Goal: Task Accomplishment & Management: Manage account settings

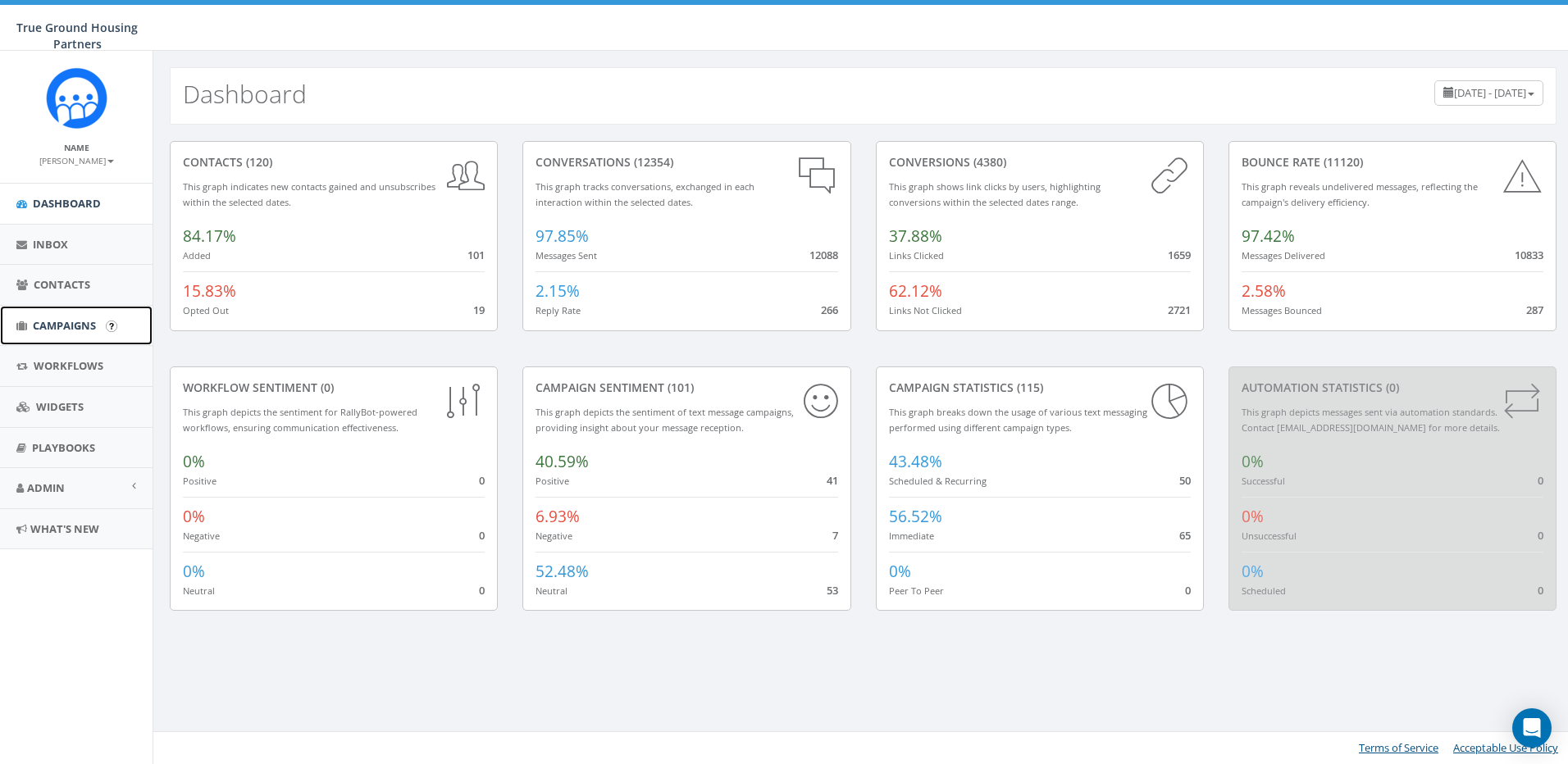
click at [56, 319] on span "Campaigns" at bounding box center [64, 326] width 63 height 15
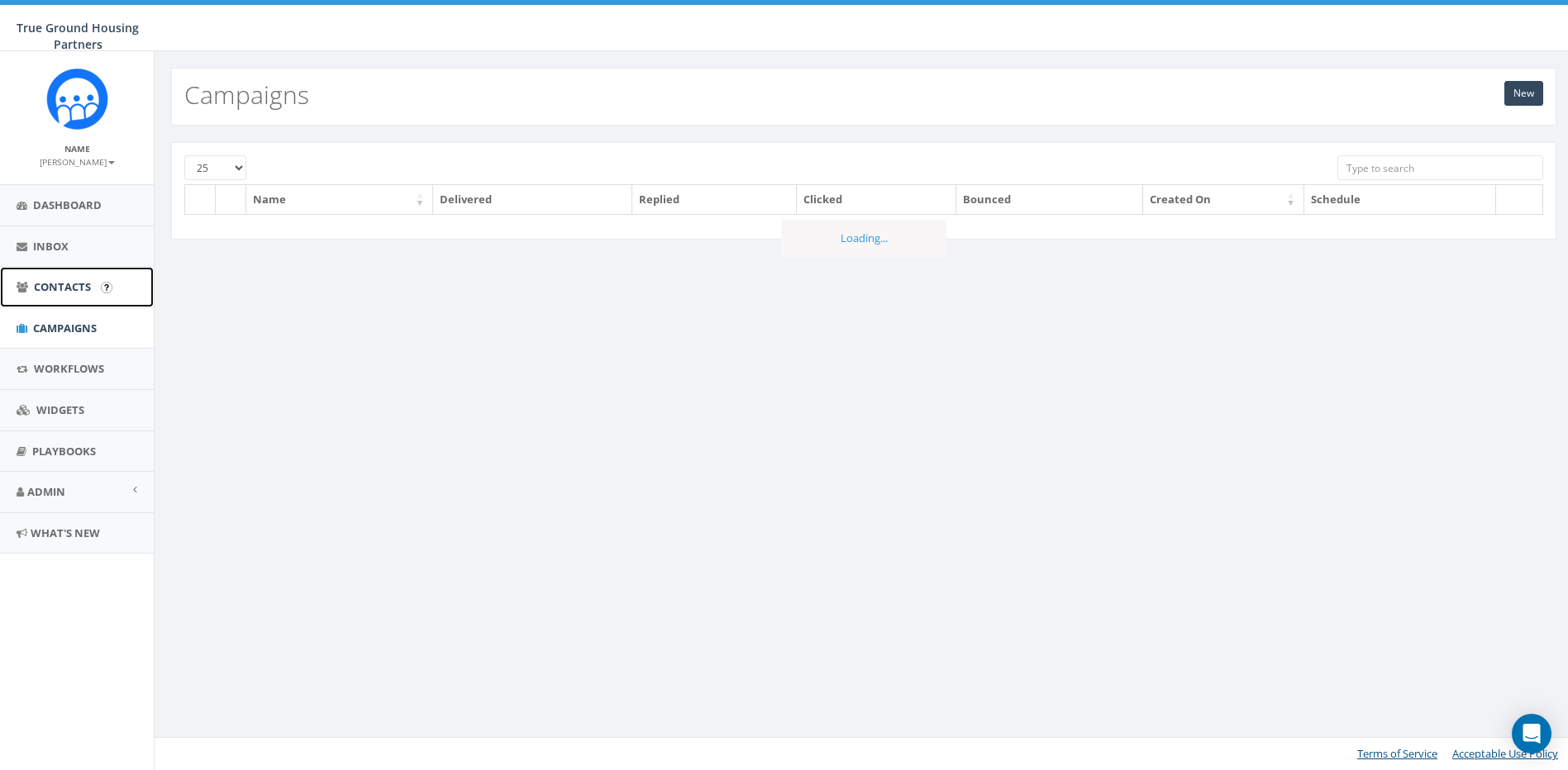
click at [55, 280] on span "Contacts" at bounding box center [62, 286] width 57 height 15
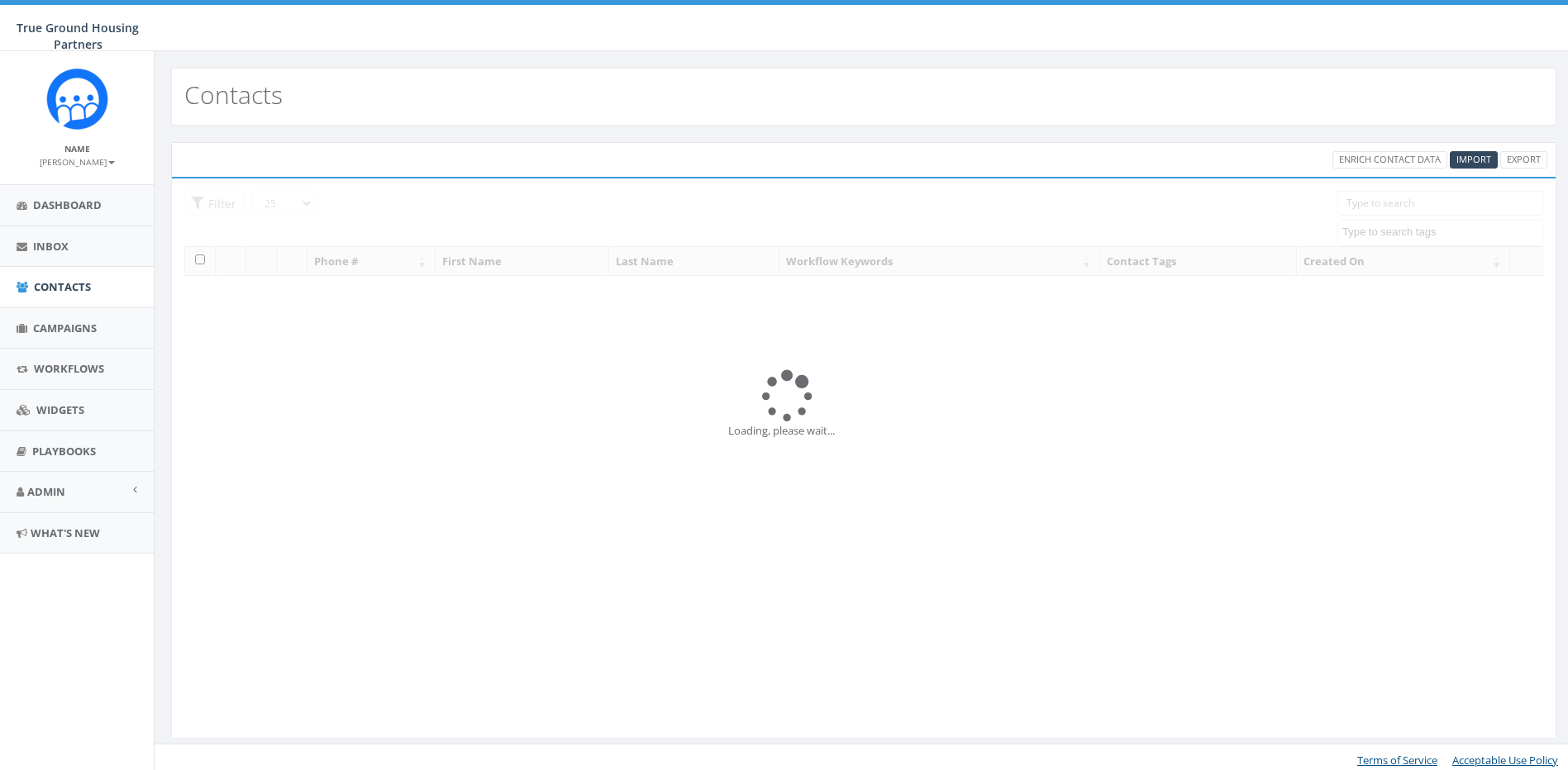
select select
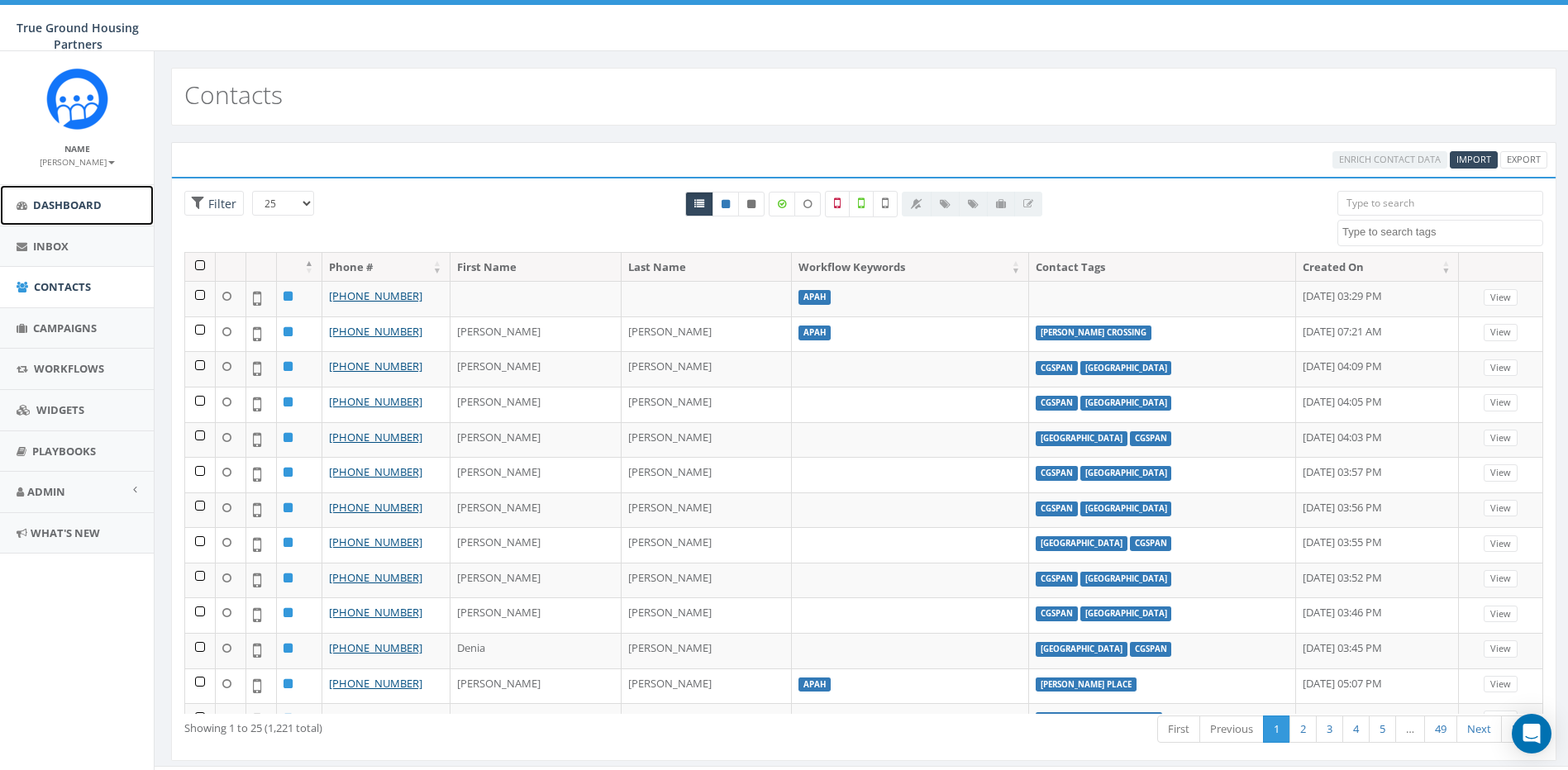
click at [60, 194] on link "Dashboard" at bounding box center [77, 205] width 154 height 40
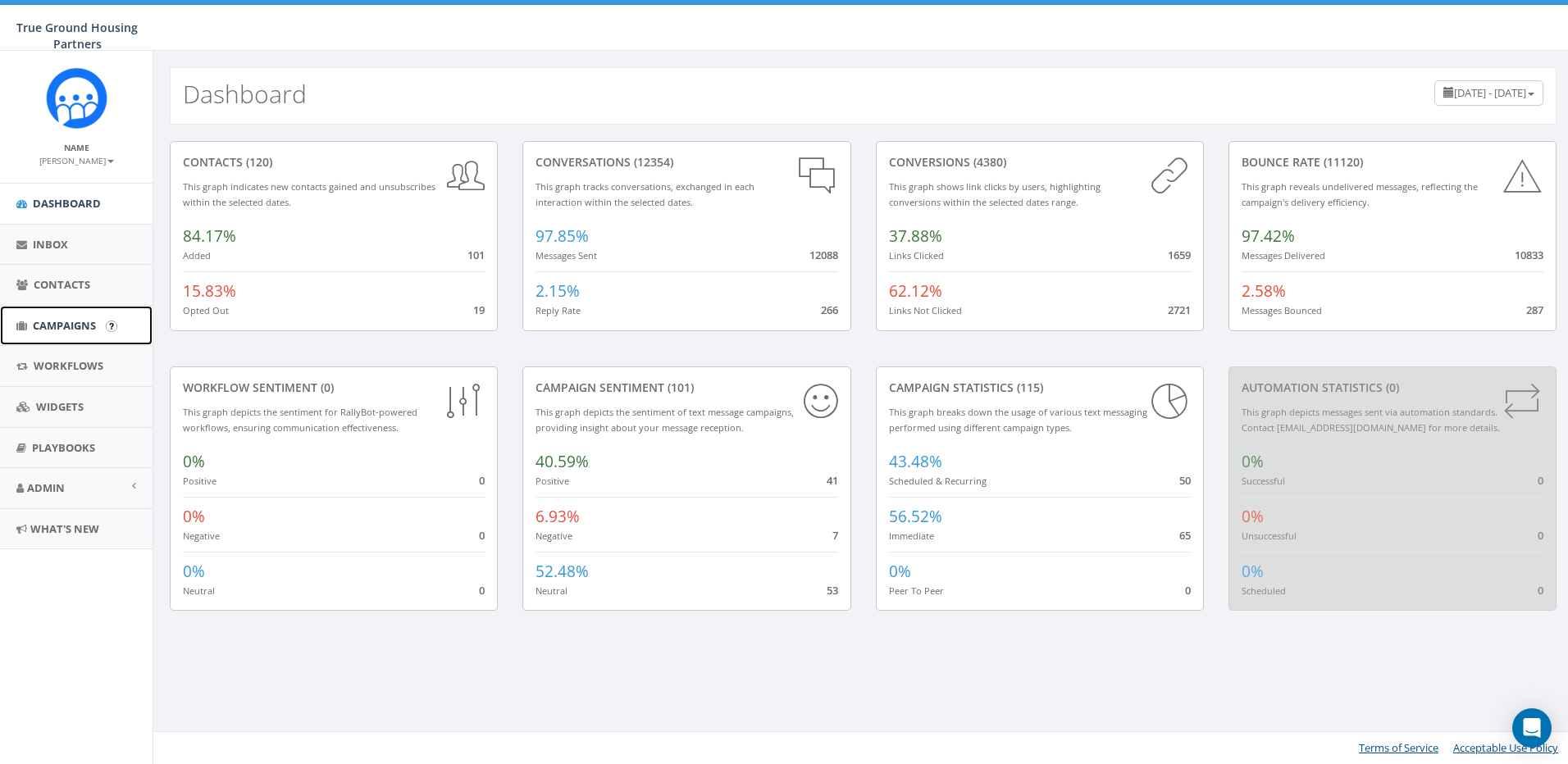
click at [75, 322] on span "Campaigns" at bounding box center [64, 326] width 63 height 15
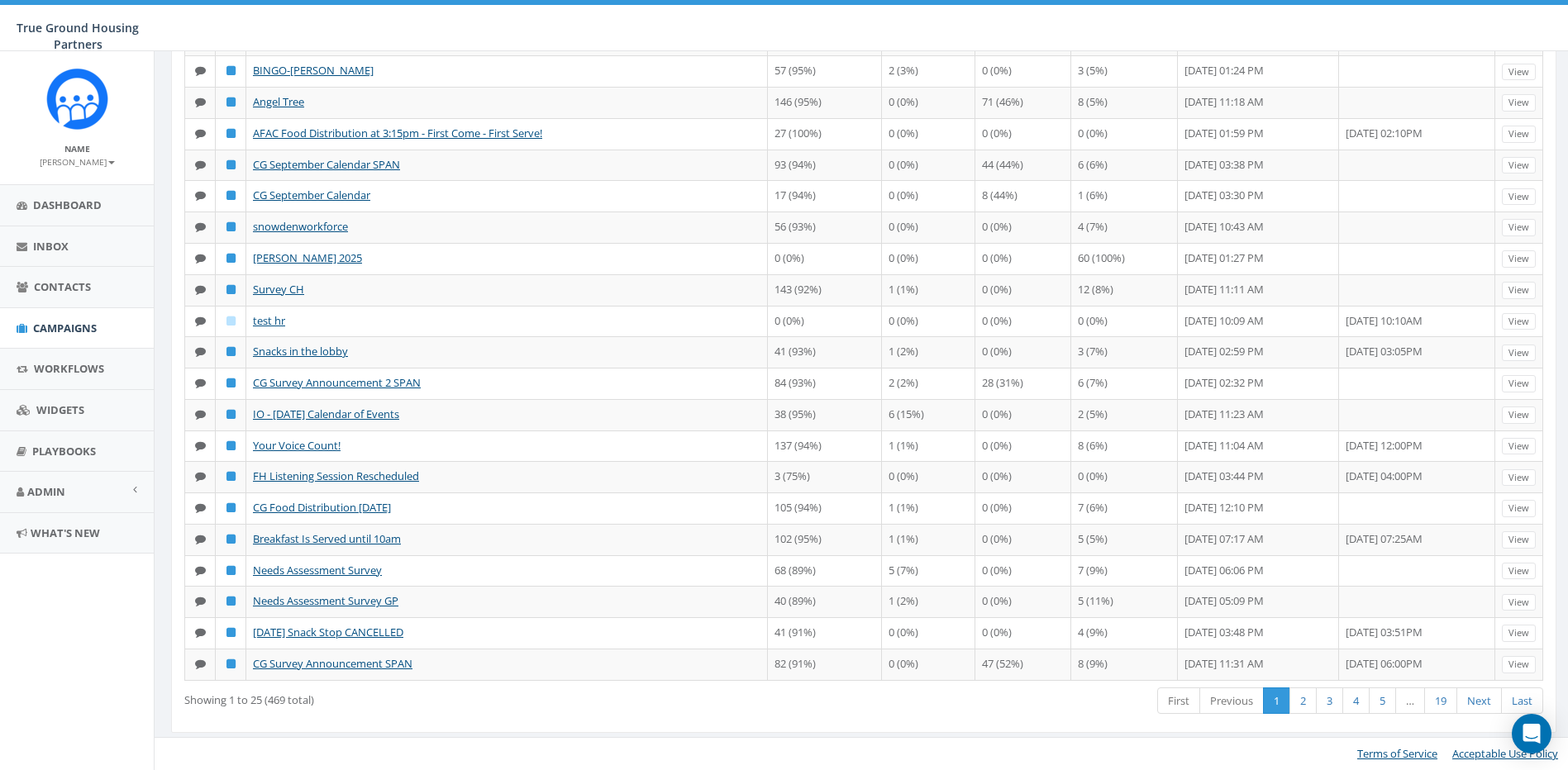
scroll to position [395, 0]
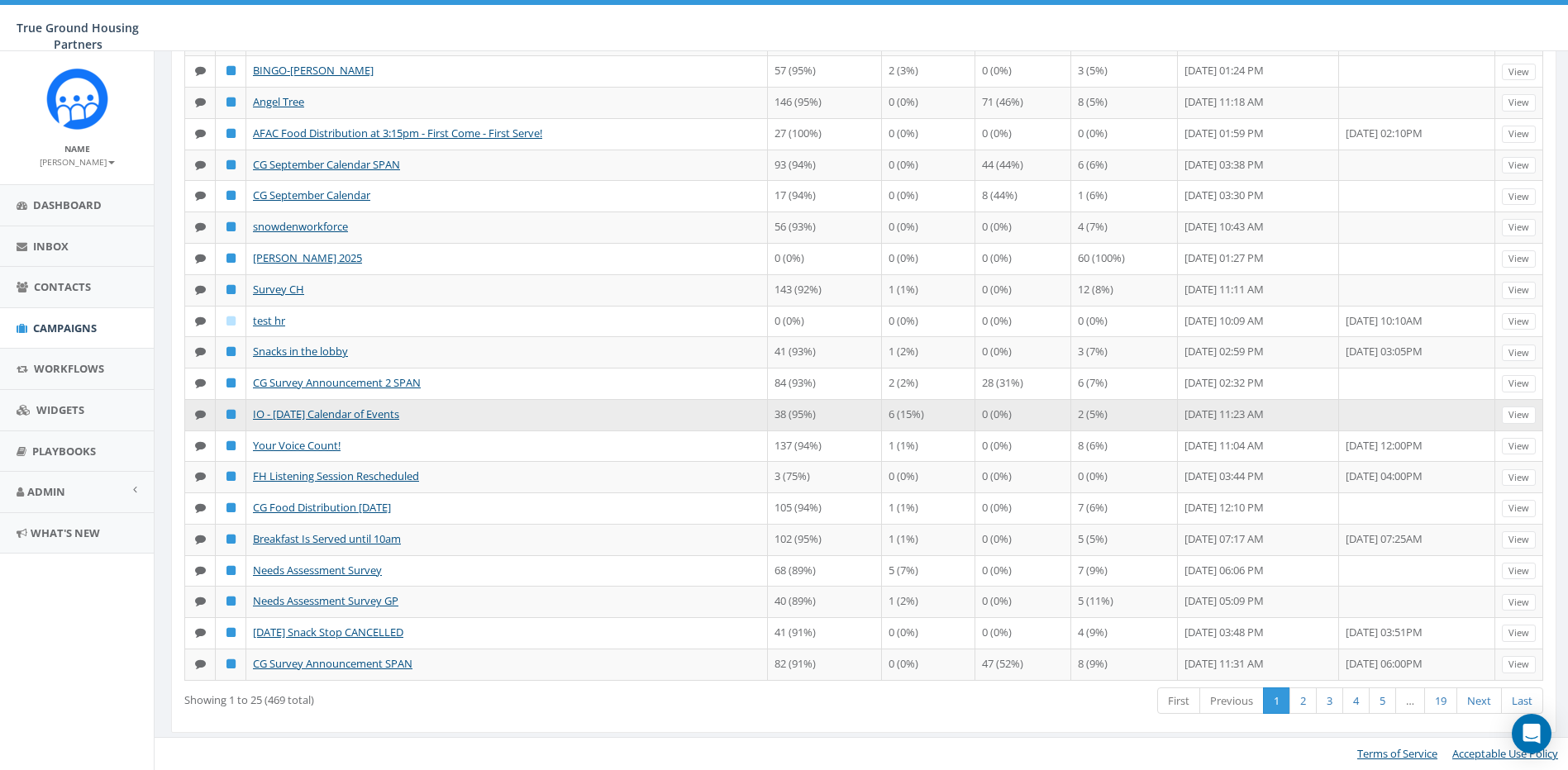
click at [821, 430] on td "38 (95%)" at bounding box center [825, 414] width 114 height 32
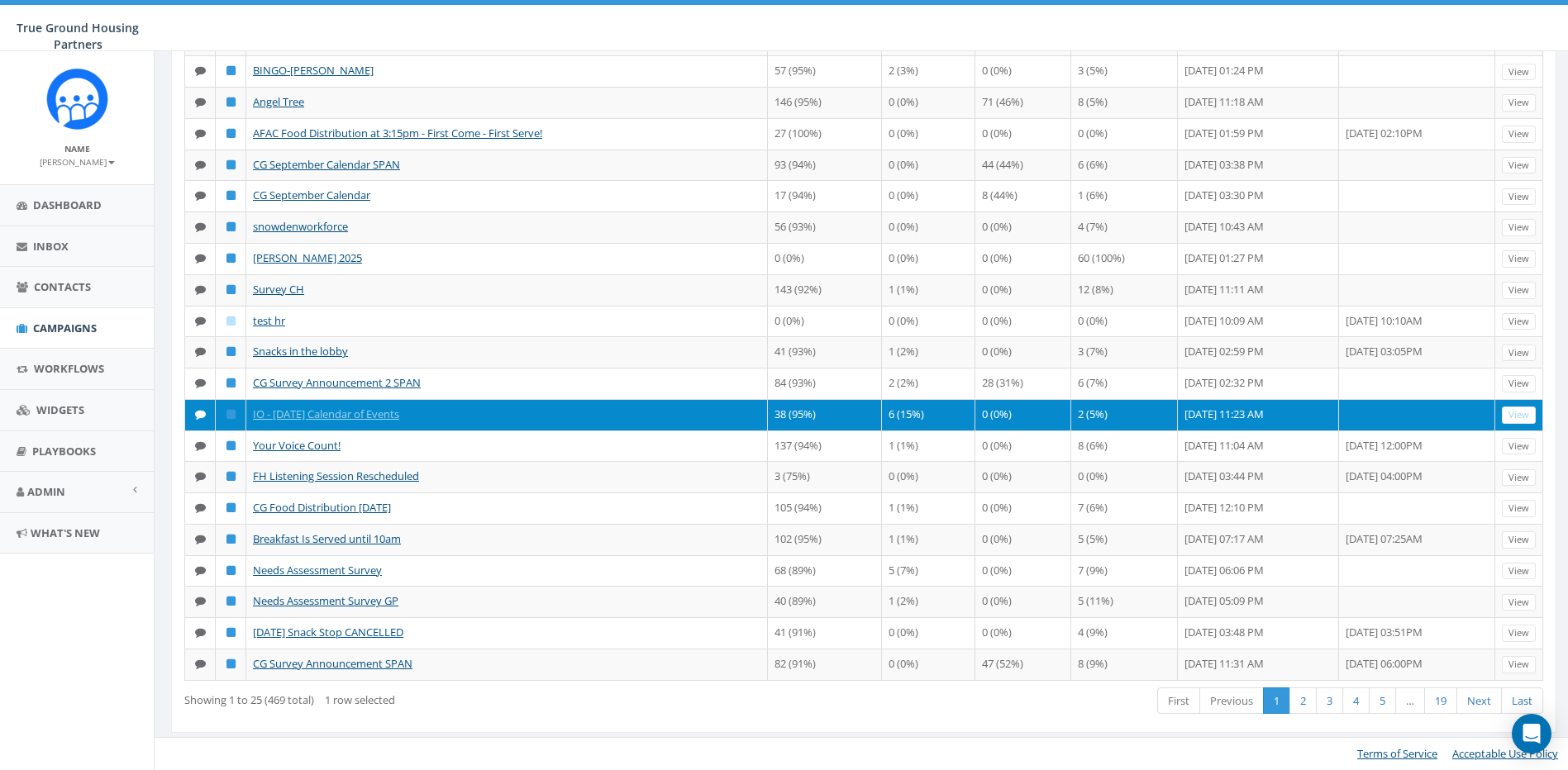
click at [821, 430] on td "38 (95%)" at bounding box center [825, 414] width 114 height 32
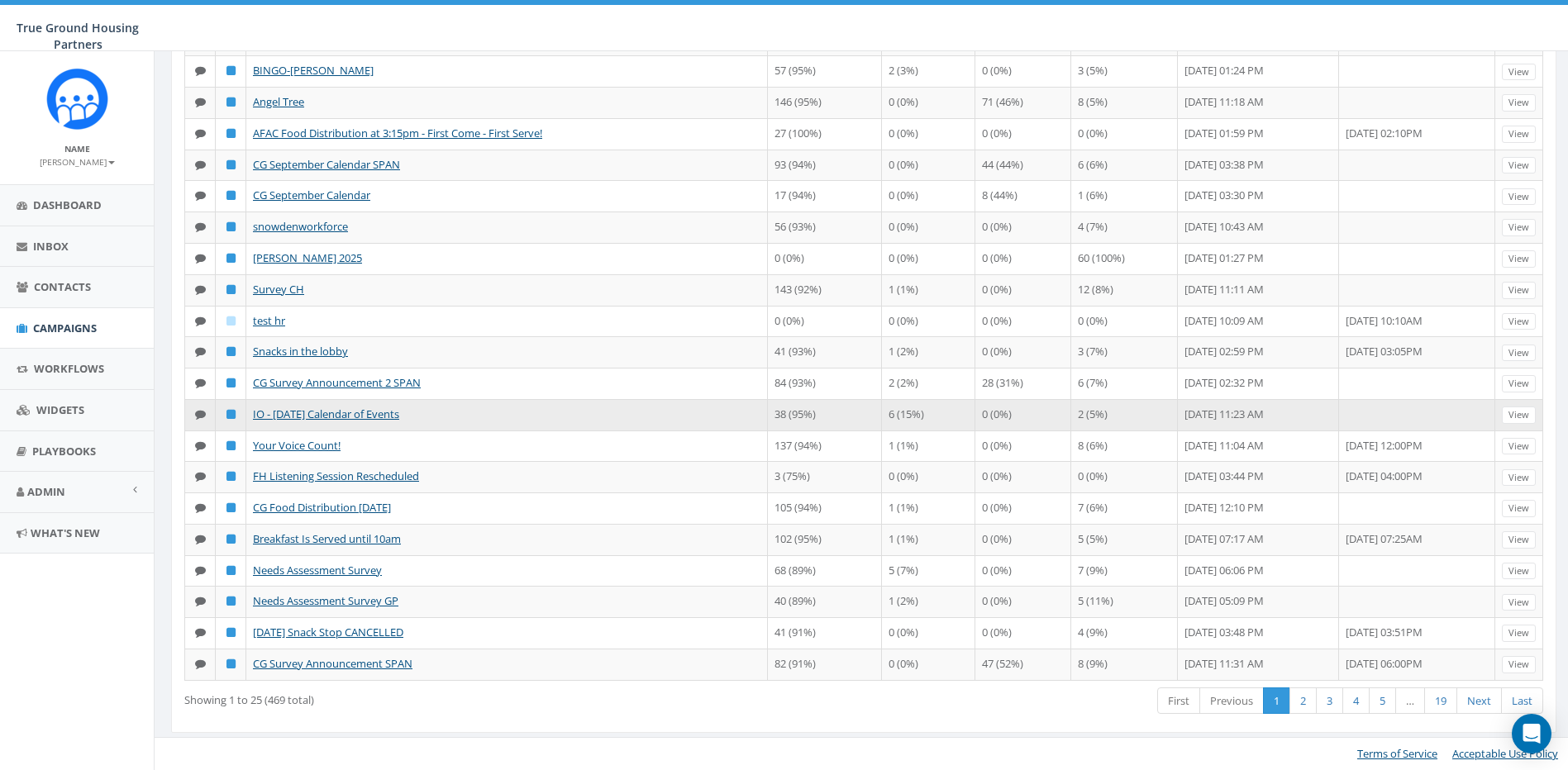
click at [821, 430] on td "38 (95%)" at bounding box center [825, 414] width 114 height 32
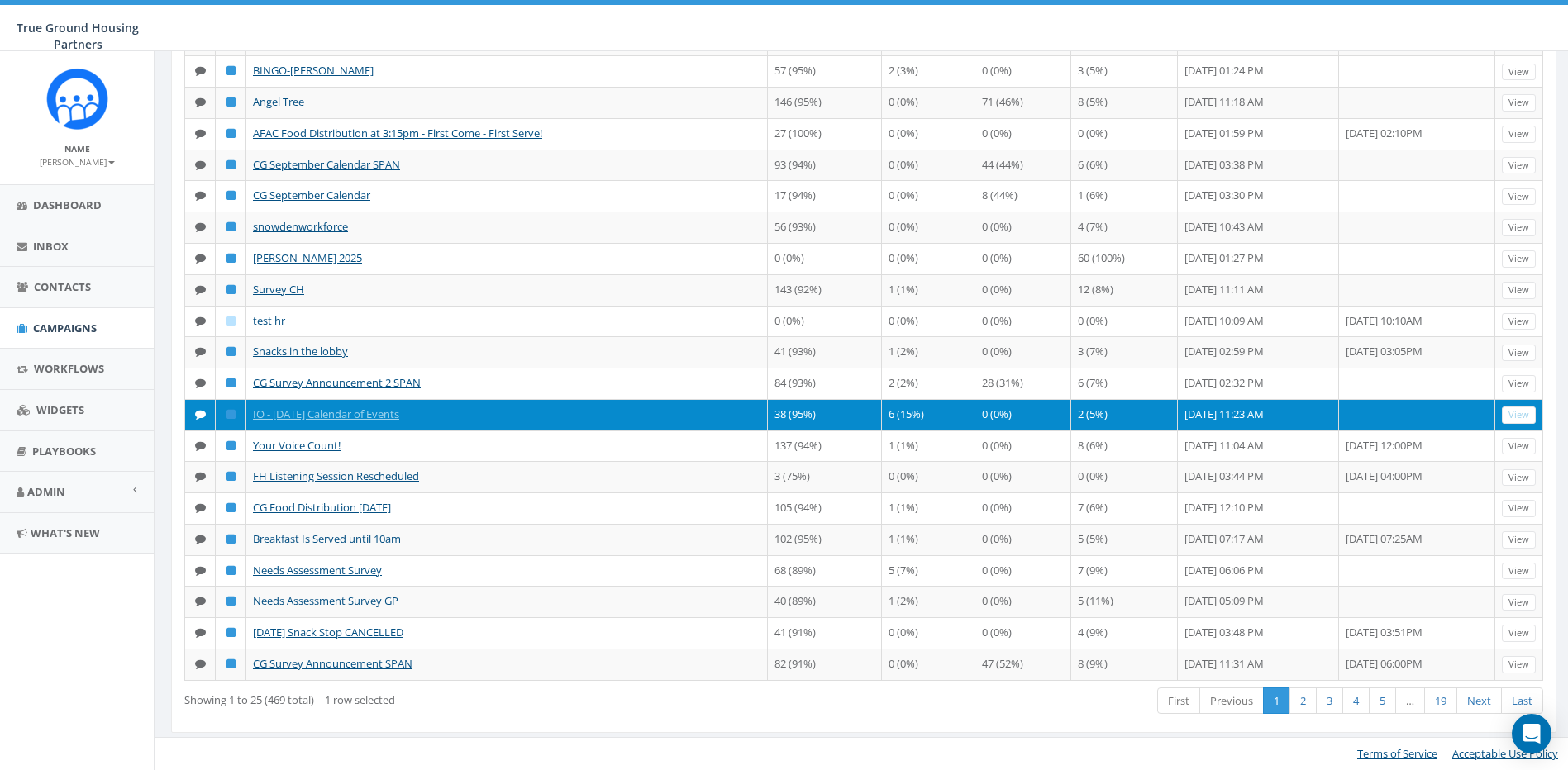
click at [1376, 430] on td at bounding box center [1416, 414] width 156 height 32
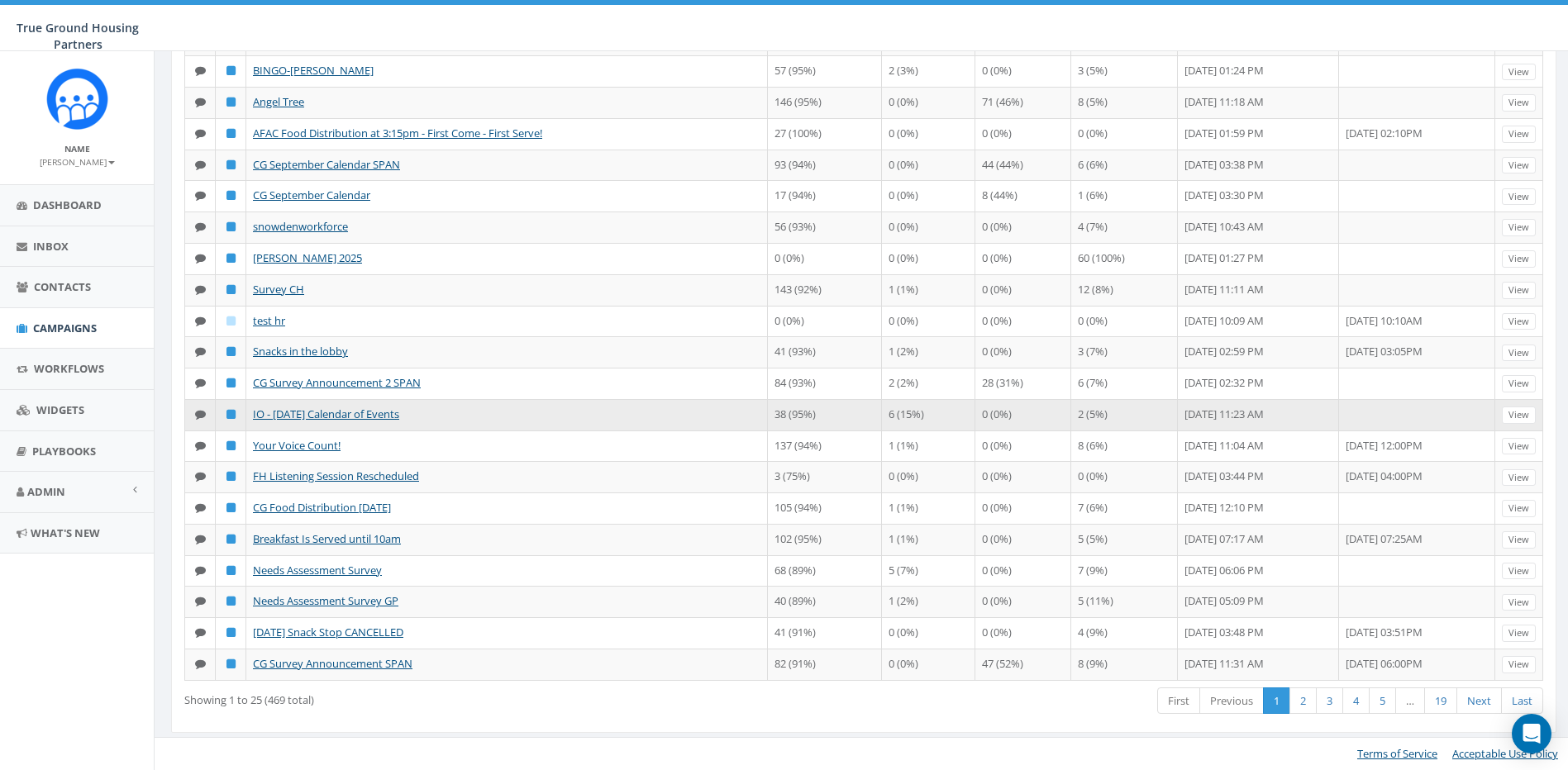
click at [1376, 430] on td at bounding box center [1416, 414] width 156 height 32
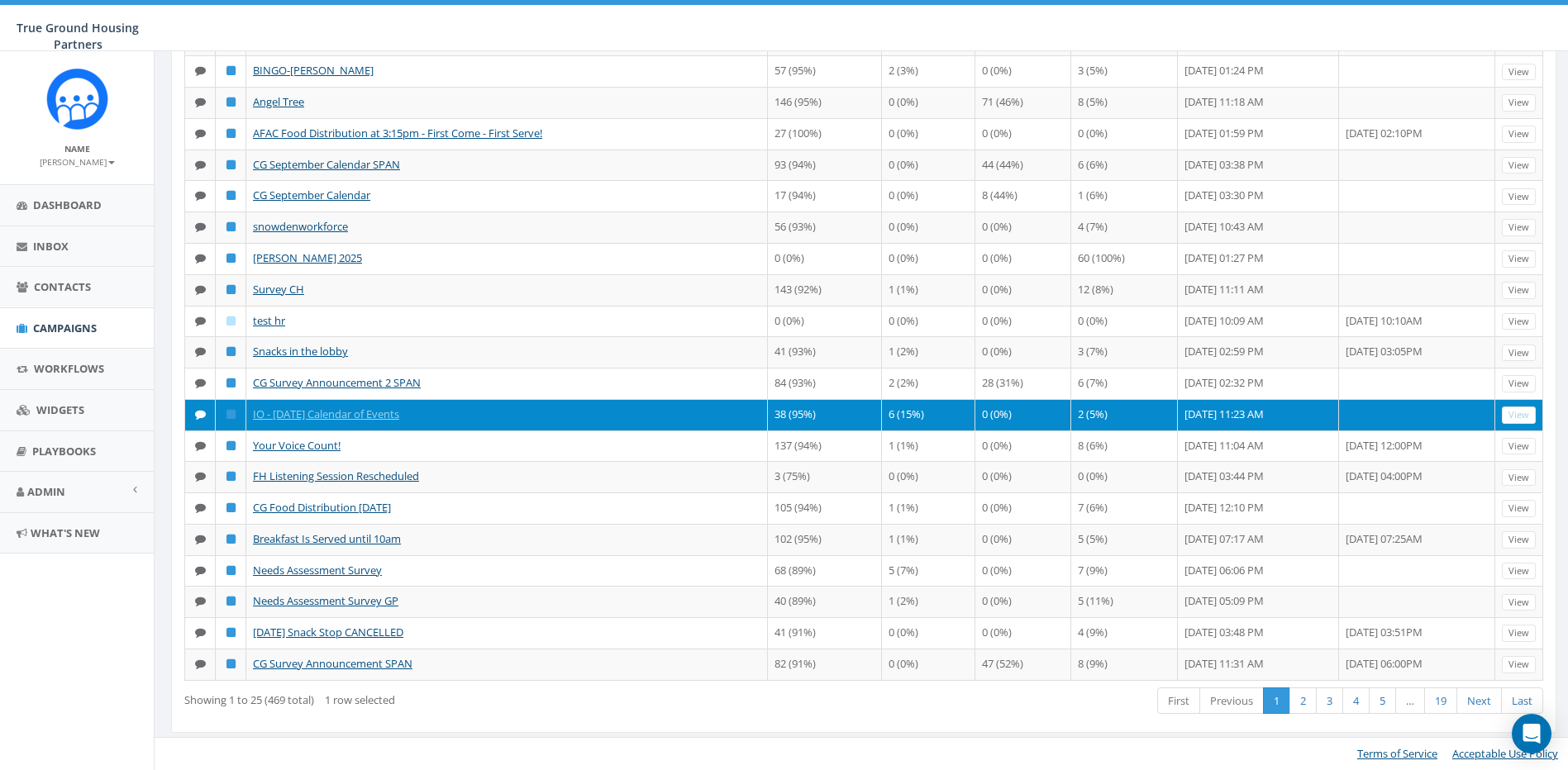
click at [1376, 430] on td at bounding box center [1416, 414] width 156 height 32
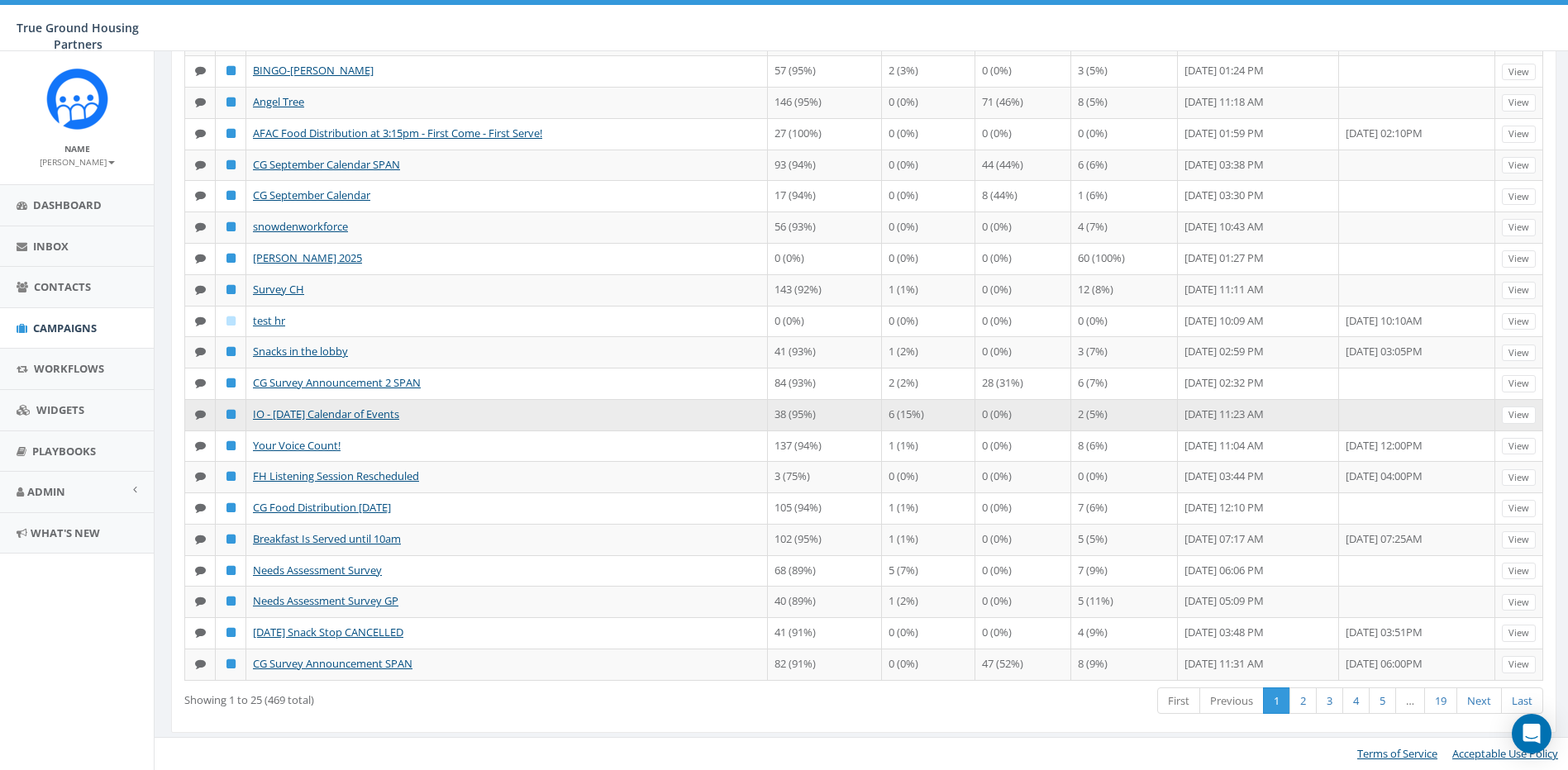
click at [1376, 430] on td at bounding box center [1416, 414] width 156 height 32
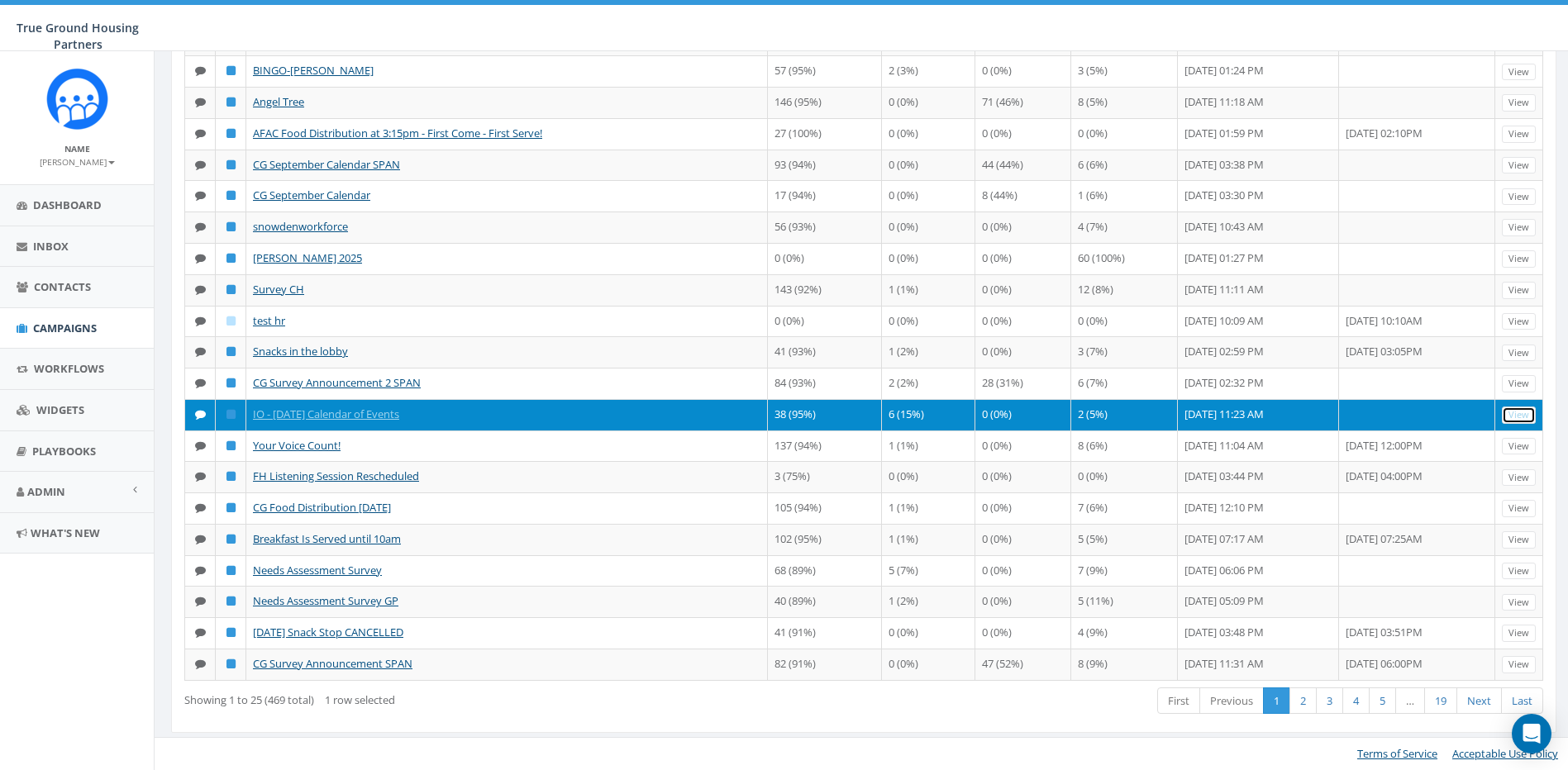
click at [1518, 424] on link "View" at bounding box center [1518, 414] width 34 height 18
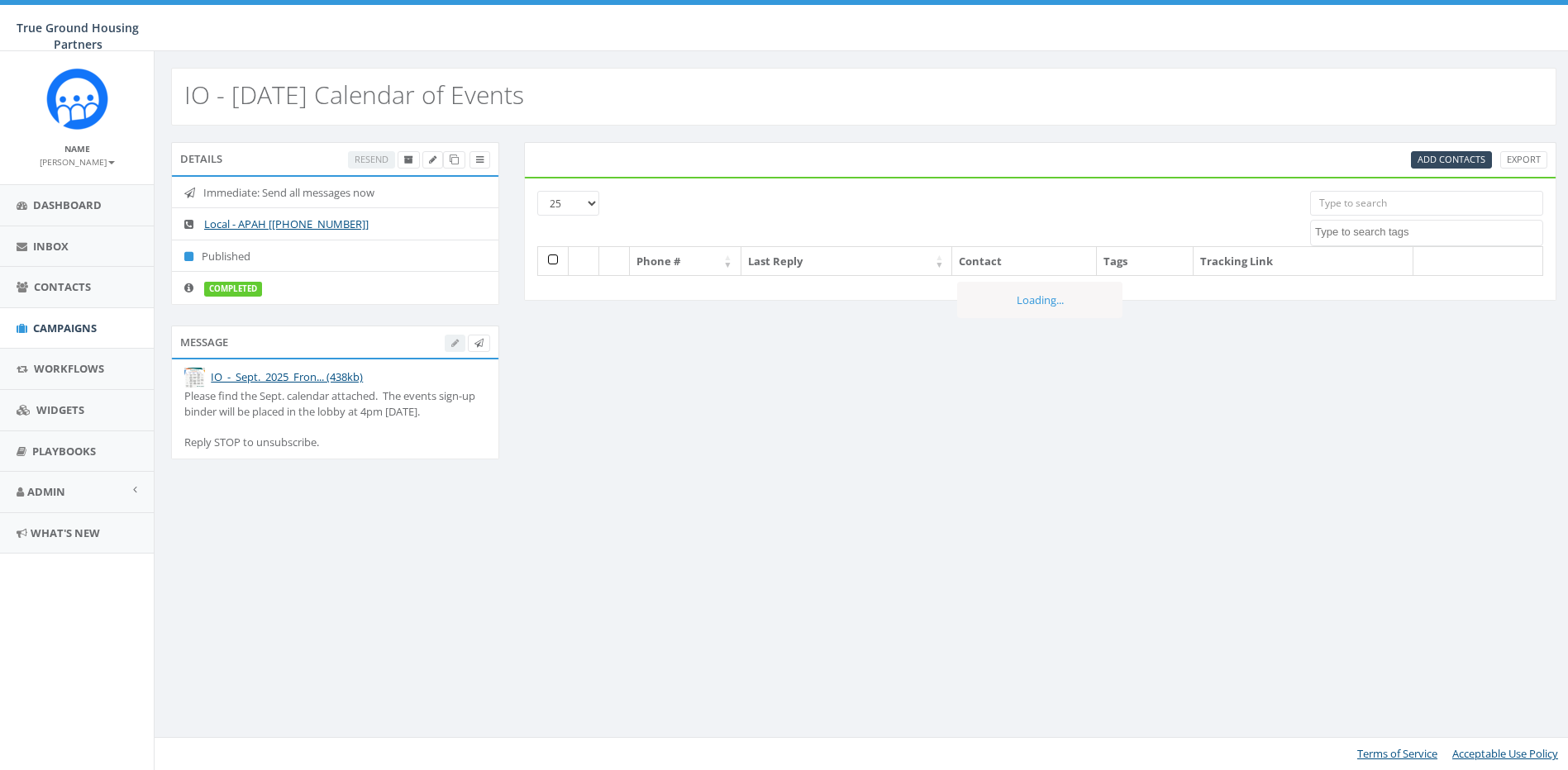
select select
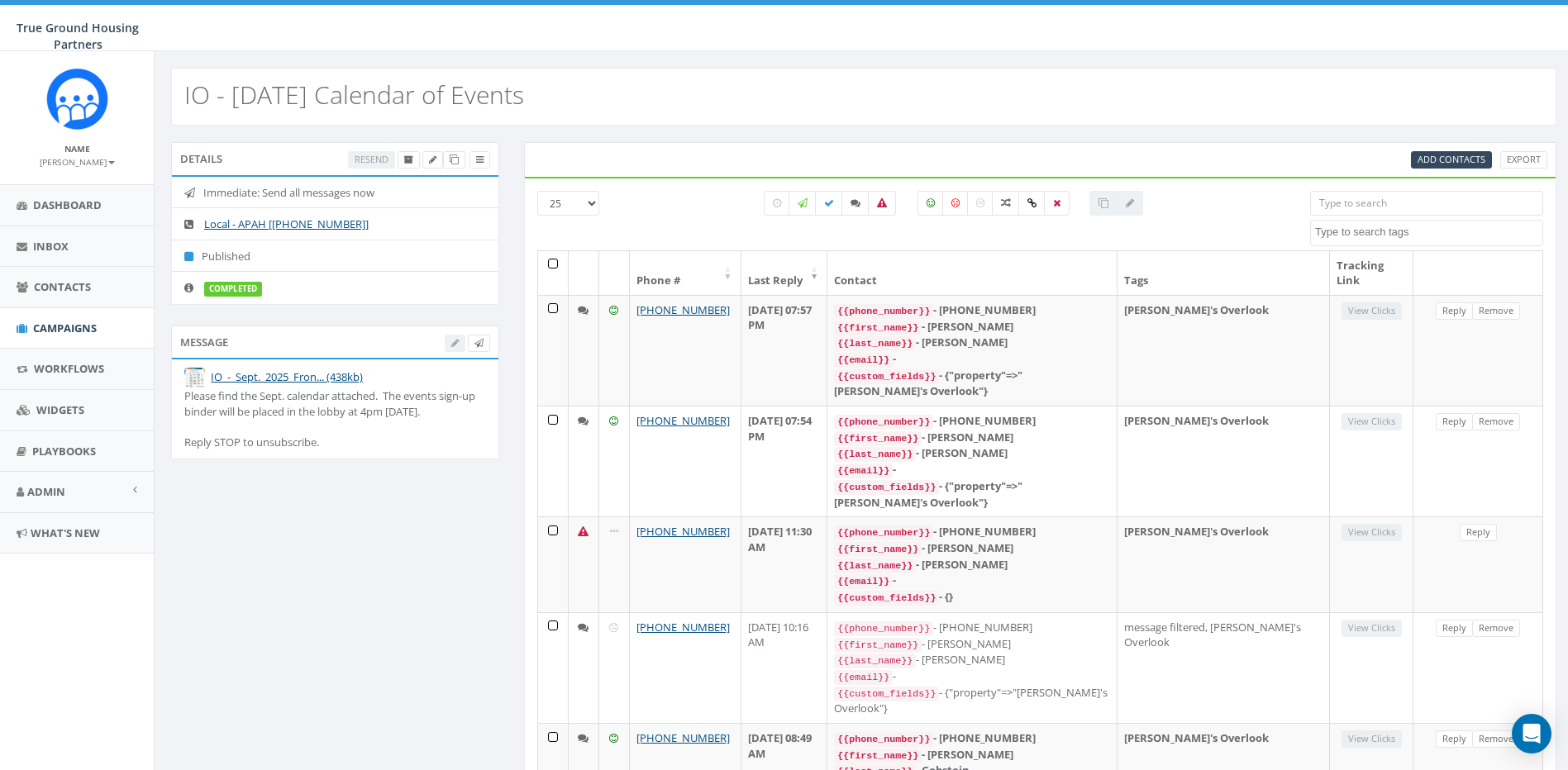
click at [593, 202] on select "25 50 100" at bounding box center [568, 203] width 62 height 24
select select "50"
click at [537, 191] on select "25 50 100" at bounding box center [568, 203] width 62 height 24
